Goal: Task Accomplishment & Management: Use online tool/utility

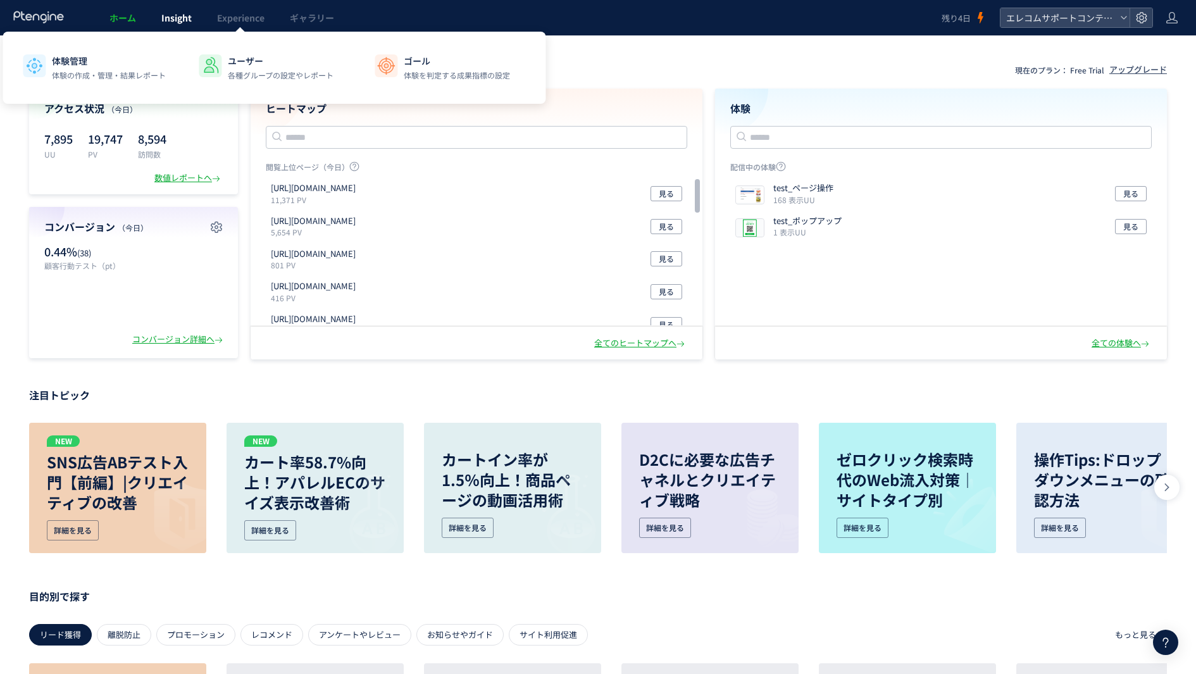
click at [186, 23] on span "Insight" at bounding box center [176, 17] width 30 height 13
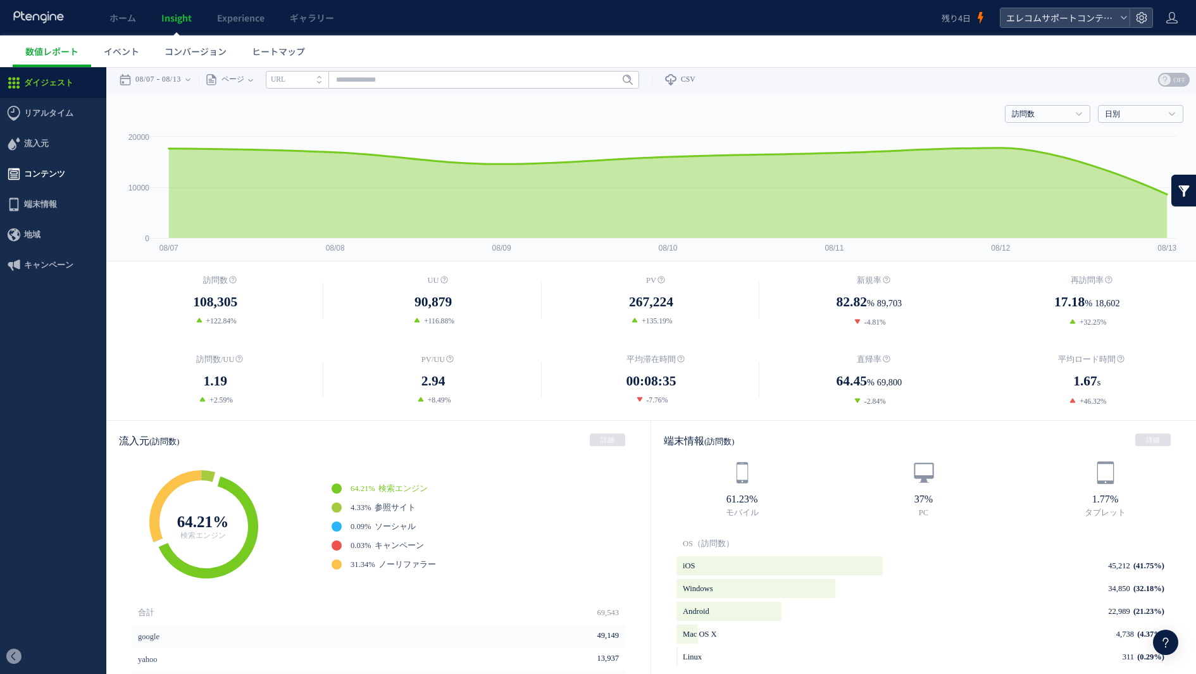
click at [81, 166] on span "コンテンツ" at bounding box center [53, 174] width 106 height 30
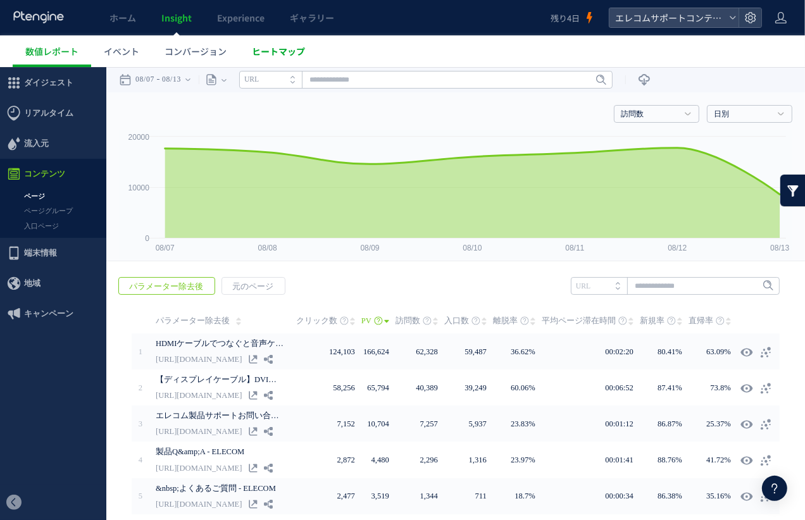
click at [286, 43] on link "ヒートマップ" at bounding box center [278, 51] width 78 height 32
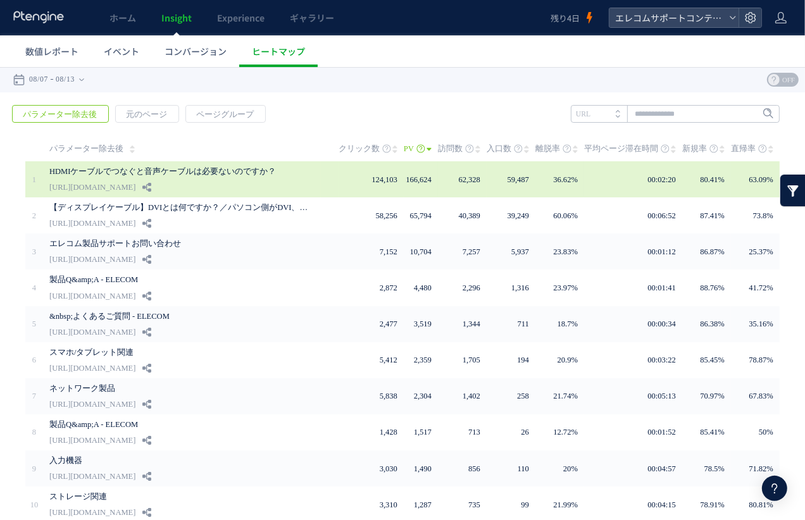
click at [353, 190] on td "124,103" at bounding box center [370, 179] width 65 height 36
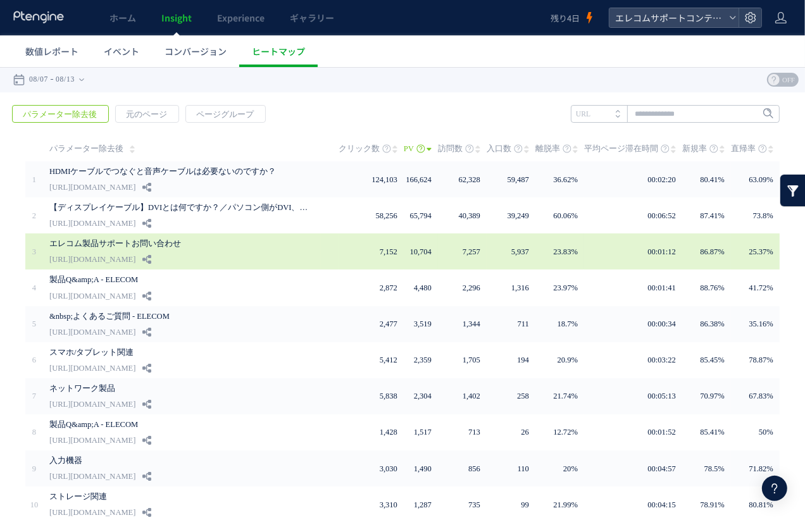
click at [302, 254] on div "エレコム製品サポートお問い合わせ [URL][DOMAIN_NAME]" at bounding box center [184, 251] width 271 height 36
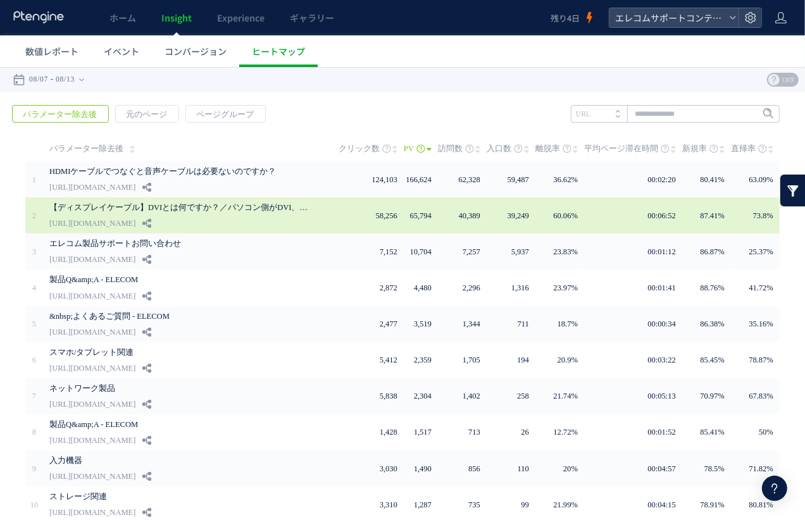
click at [300, 224] on div "【ディスプレイケーブル】DVIとは何ですか？／パソコン側がDVI、モニタが... [URL][DOMAIN_NAME]" at bounding box center [184, 215] width 271 height 36
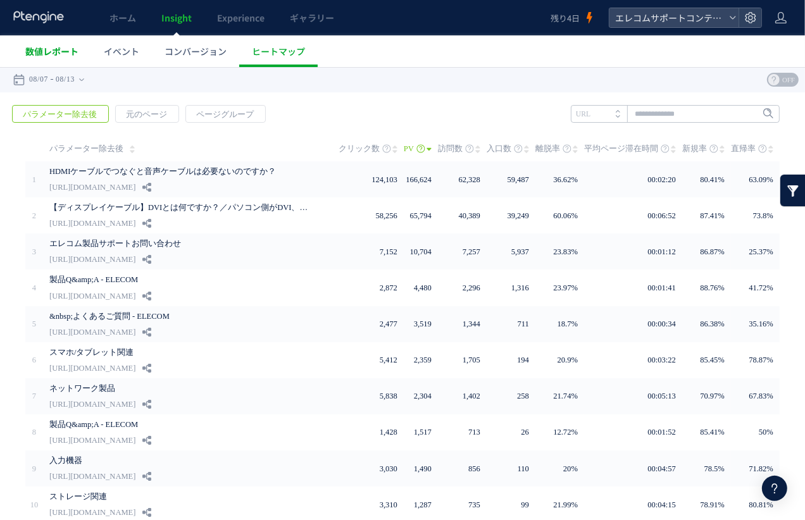
click at [70, 46] on span "数値レポート" at bounding box center [51, 51] width 53 height 13
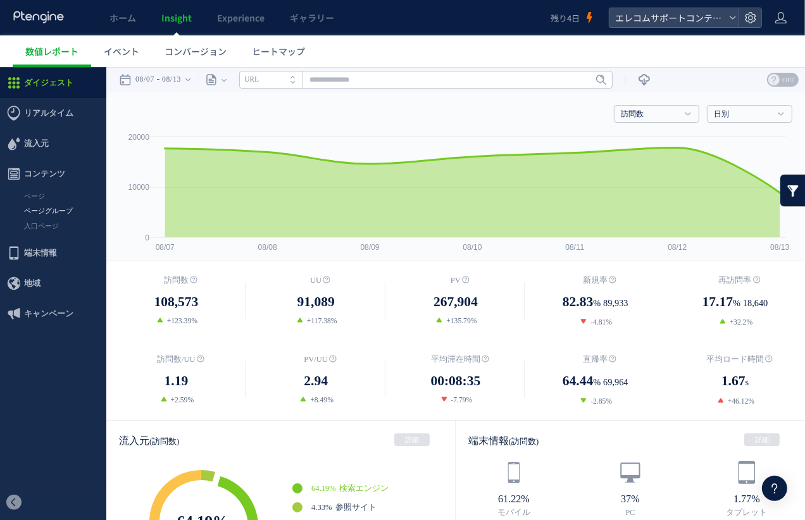
click at [62, 209] on link "ページグループ" at bounding box center [53, 210] width 106 height 15
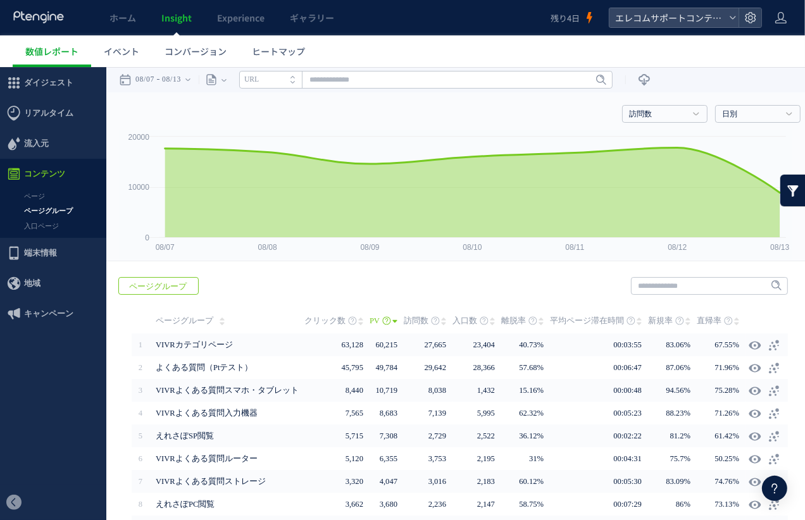
click at [294, 78] on li "URL" at bounding box center [270, 79] width 63 height 18
click at [282, 80] on icon "タイトル名" at bounding box center [263, 79] width 38 height 8
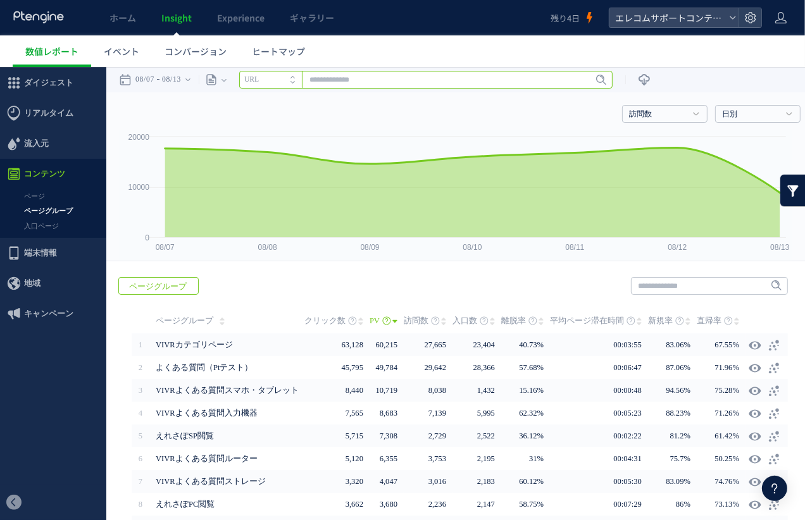
click at [346, 80] on input "text" at bounding box center [425, 79] width 373 height 18
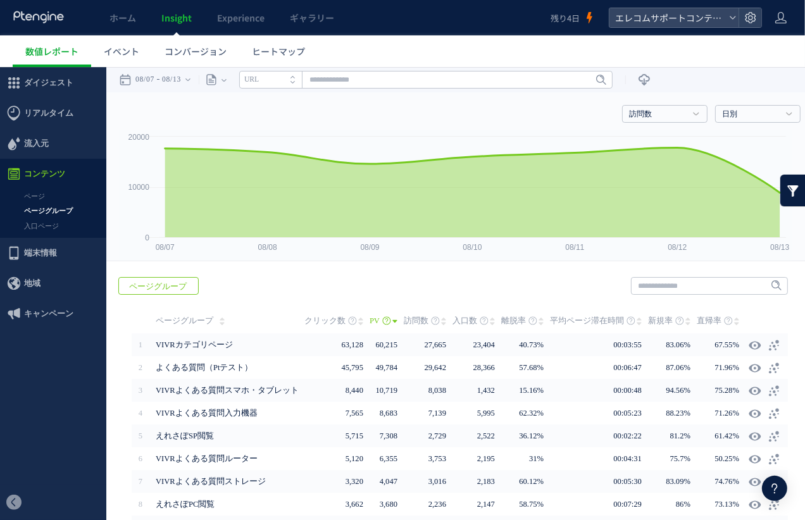
click at [689, 271] on div "戻る ページグループ ヒートマップを計測させるには、解析コードを実装してください。 実装 URL 1" at bounding box center [459, 441] width 707 height 355
click at [53, 83] on span "ダイジェスト" at bounding box center [48, 82] width 49 height 30
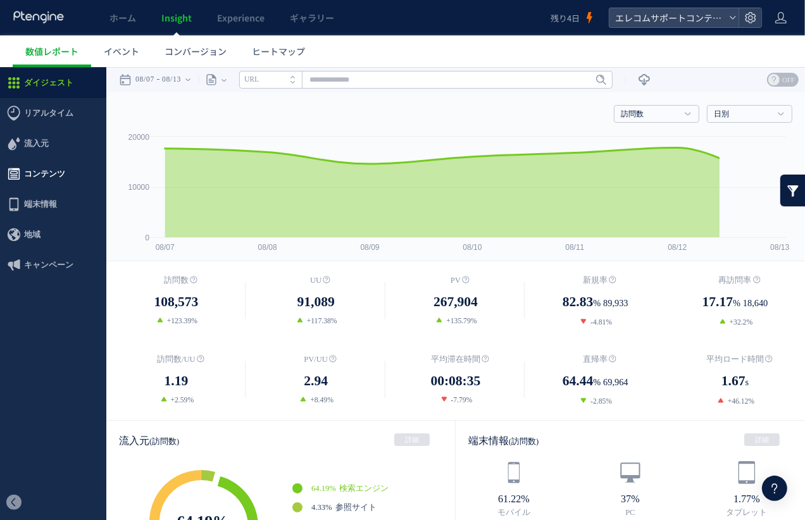
click at [53, 180] on span "コンテンツ" at bounding box center [44, 173] width 41 height 30
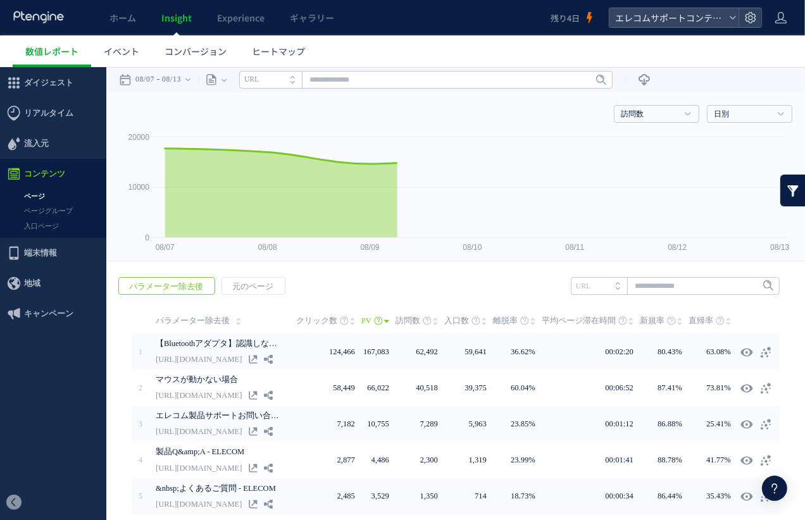
click at [46, 196] on link "ページ" at bounding box center [53, 196] width 106 height 15
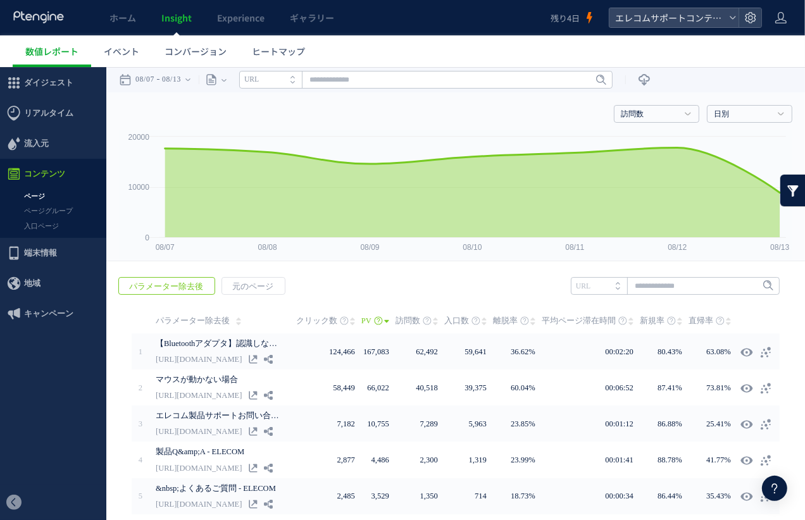
click at [39, 194] on link "ページ" at bounding box center [53, 196] width 106 height 15
click at [249, 287] on span "元のページ" at bounding box center [252, 286] width 61 height 18
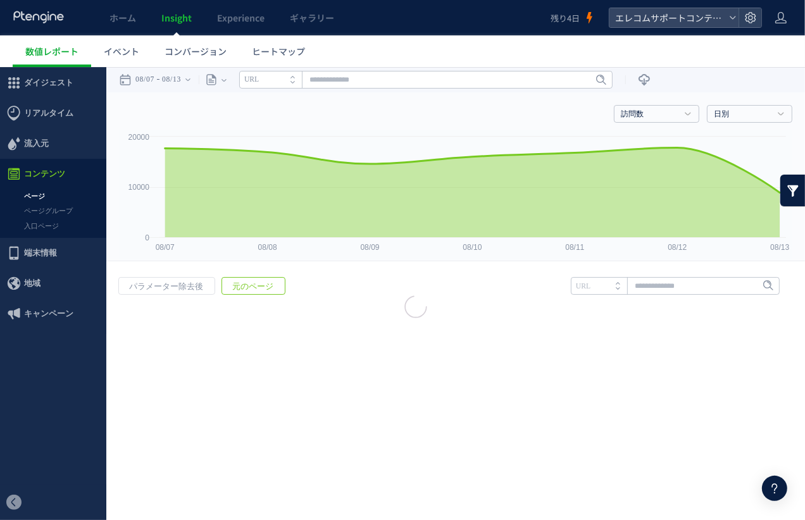
click at [791, 187] on link at bounding box center [792, 190] width 25 height 32
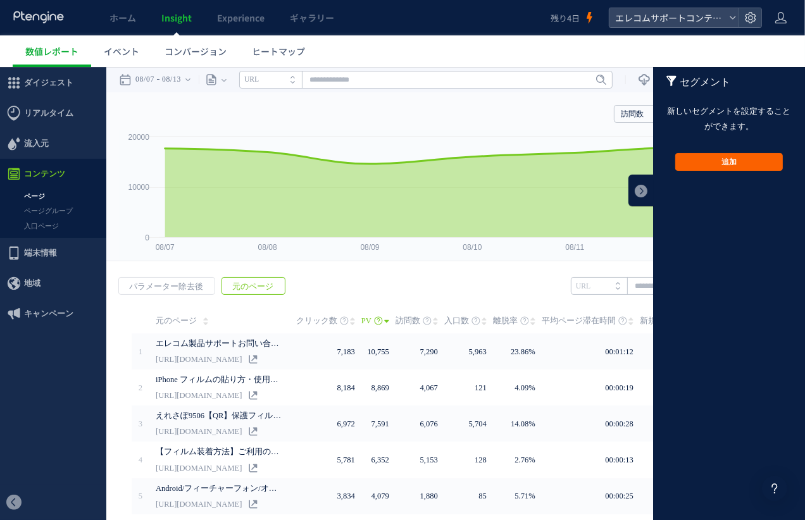
click at [733, 166] on button "追加" at bounding box center [729, 161] width 108 height 18
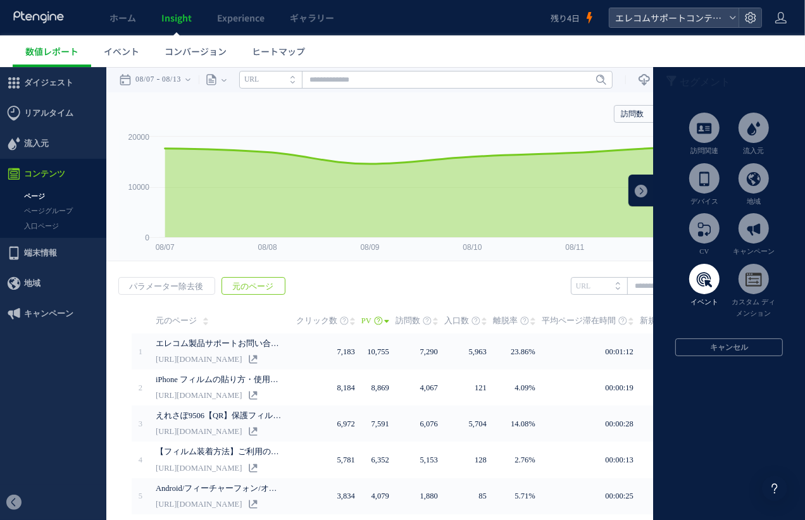
click at [703, 271] on span at bounding box center [704, 278] width 30 height 30
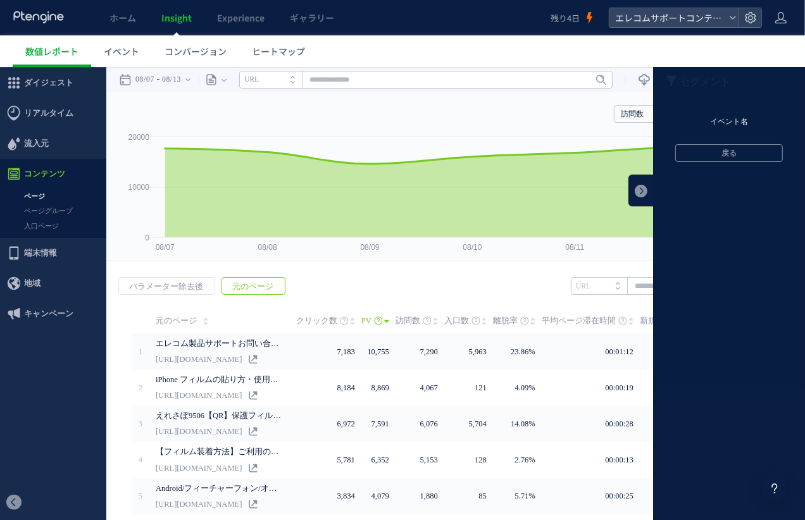
click at [727, 120] on li "イベント名" at bounding box center [729, 121] width 152 height 19
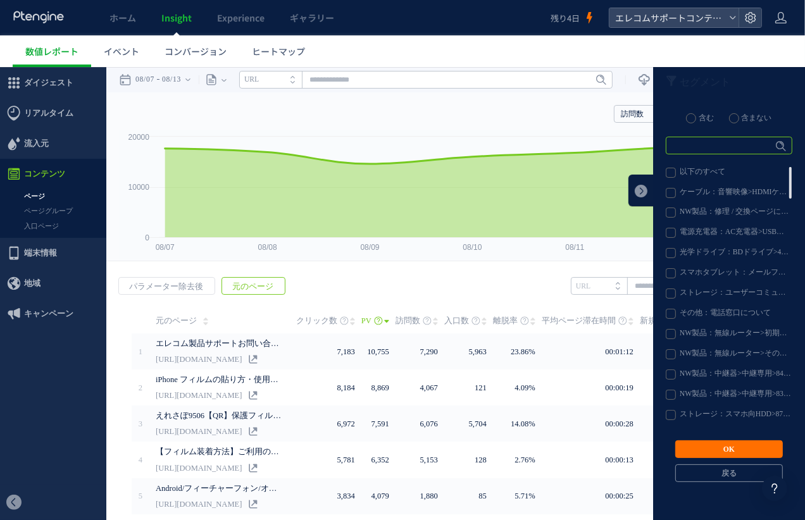
click at [723, 144] on input "text" at bounding box center [728, 145] width 127 height 18
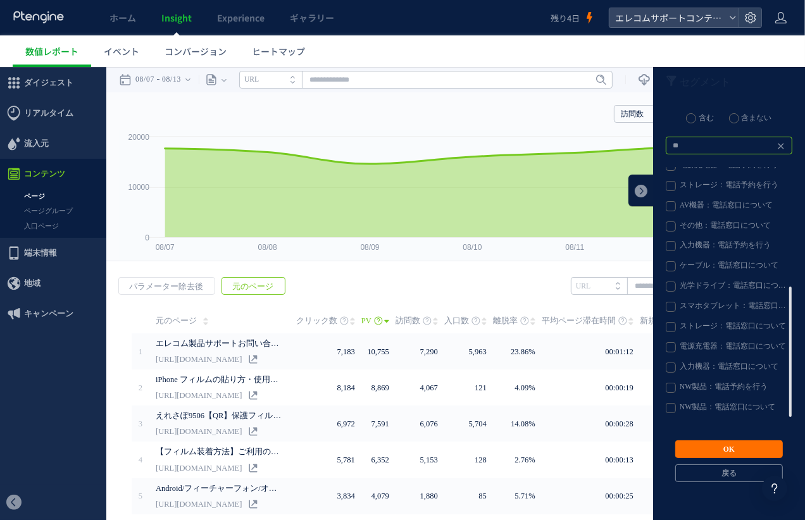
scroll to position [241, 0]
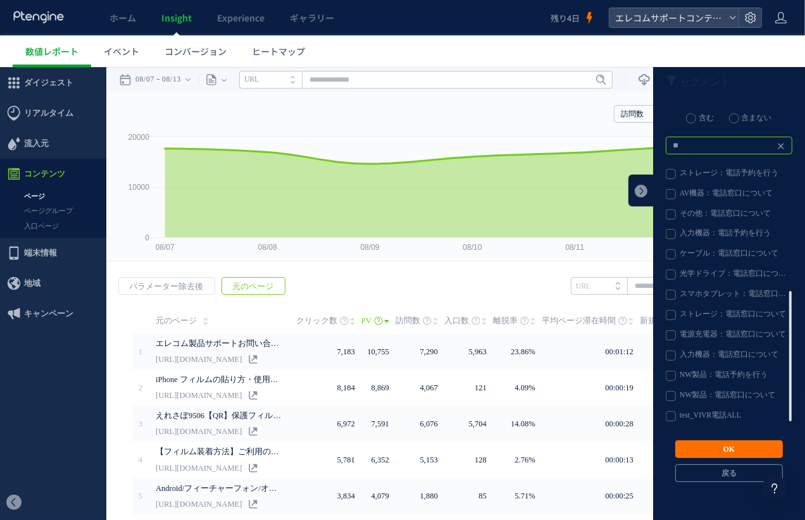
type input "**"
click at [729, 417] on label "test_VIVR電話ALL" at bounding box center [727, 416] width 125 height 10
click at [739, 450] on button "OK" at bounding box center [729, 449] width 108 height 18
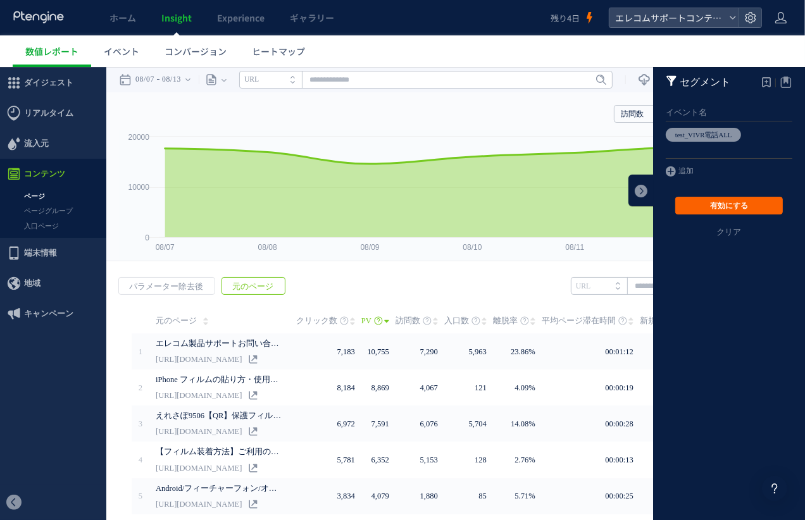
click at [710, 201] on button "有効にする" at bounding box center [729, 205] width 108 height 18
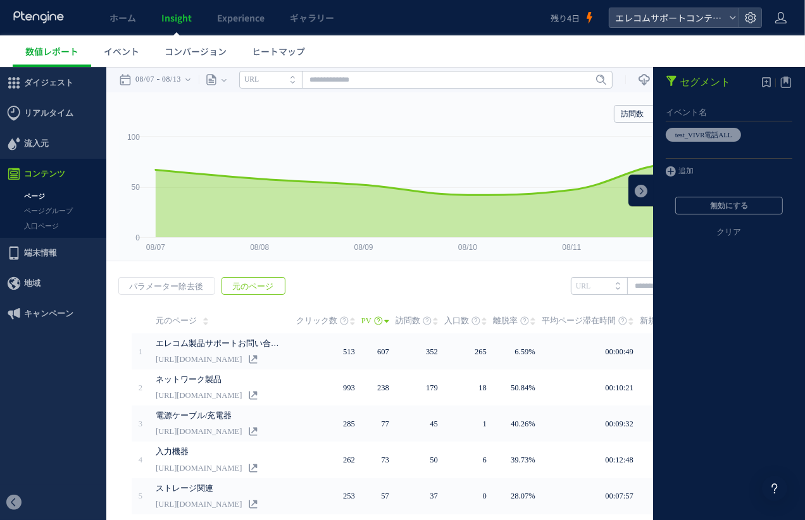
click at [420, 323] on span "訪問数" at bounding box center [407, 319] width 25 height 25
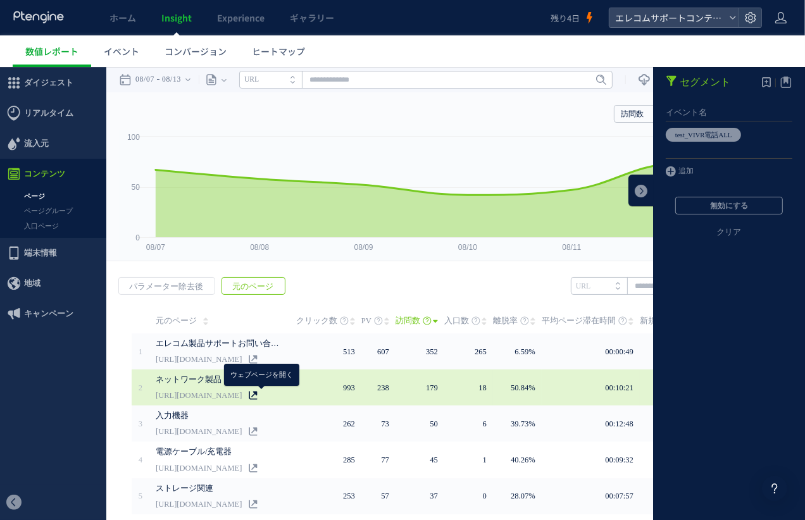
click at [257, 395] on icon at bounding box center [253, 394] width 9 height 9
